Goal: Check status: Check status

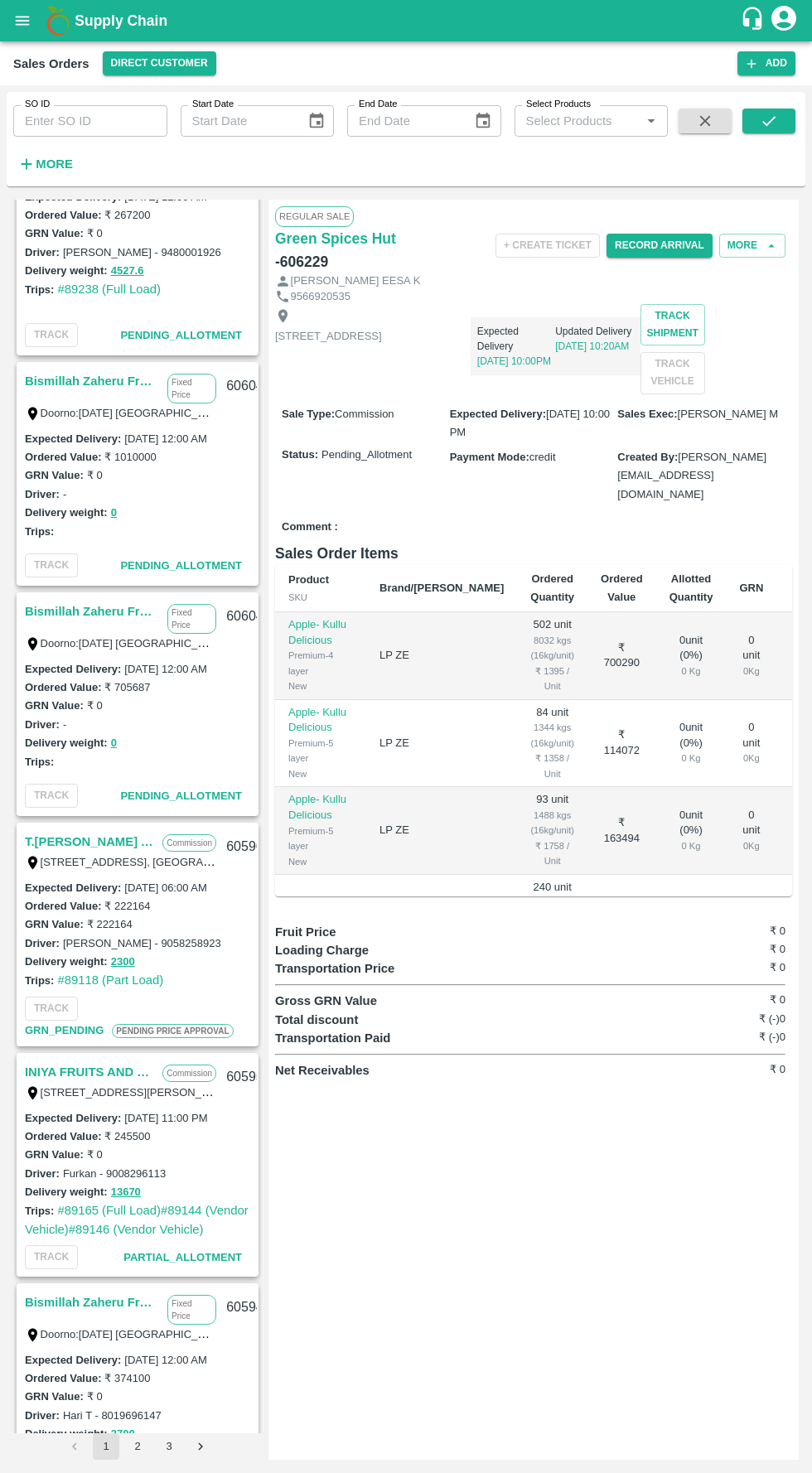
scroll to position [1091, 0]
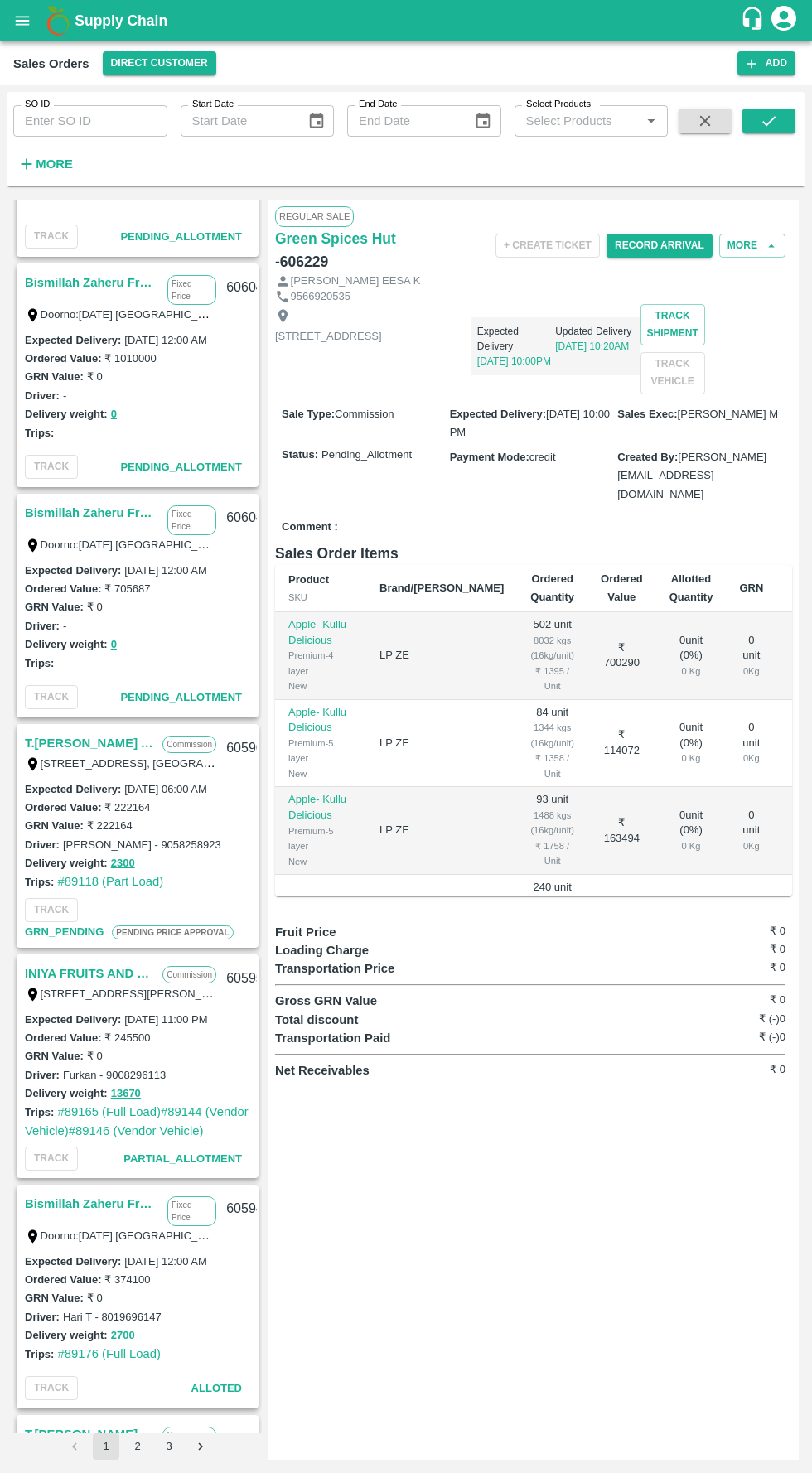
click at [54, 743] on link "T.Kishore Kapoor And Sons" at bounding box center [90, 744] width 129 height 22
